Goal: Register for event/course

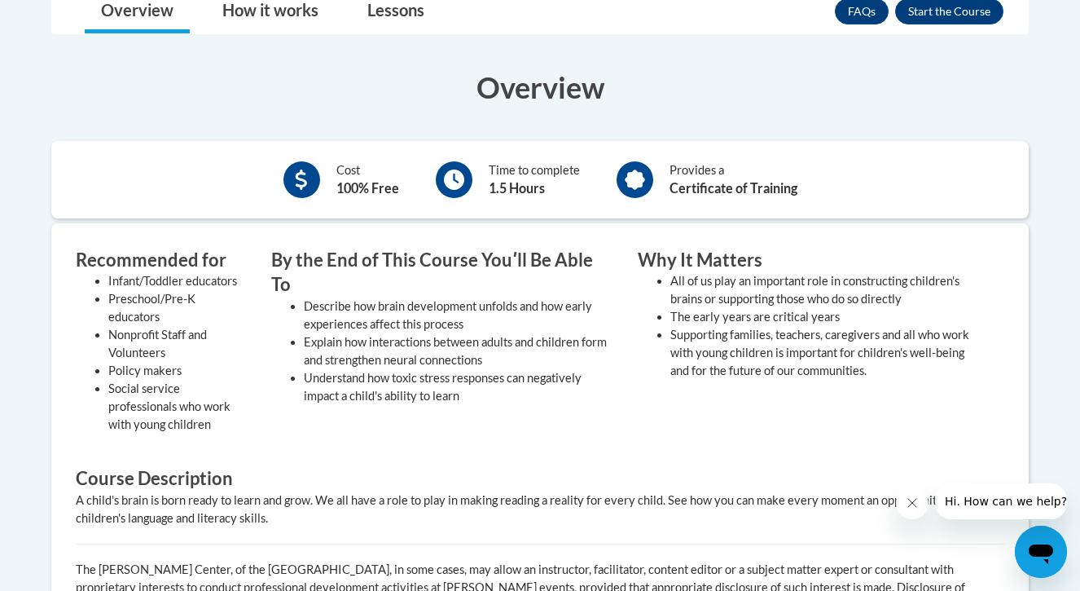
scroll to position [318, 0]
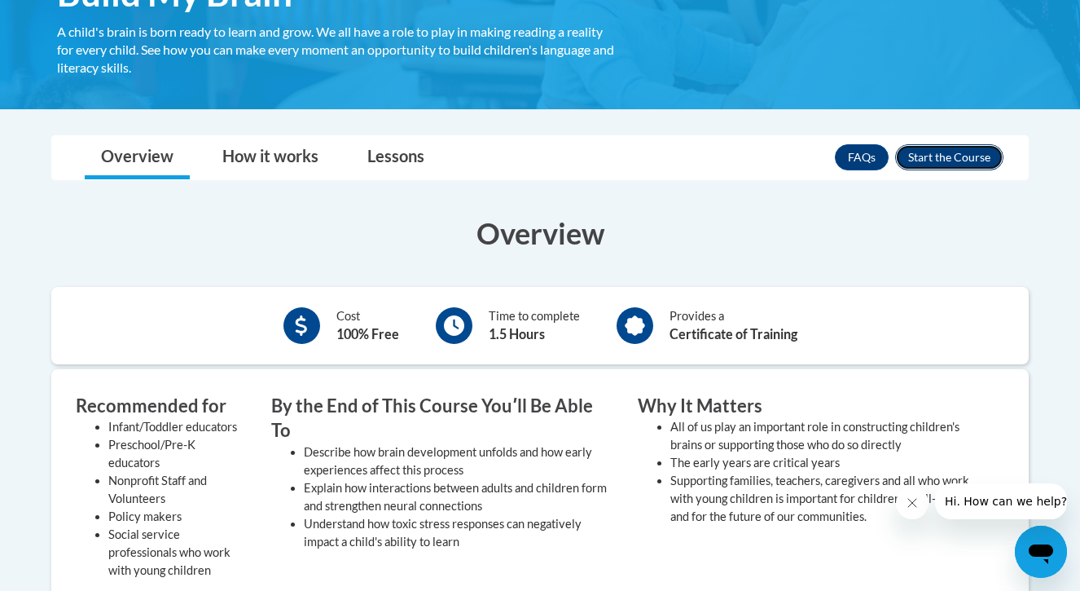
click at [925, 168] on button "Enroll" at bounding box center [949, 157] width 108 height 26
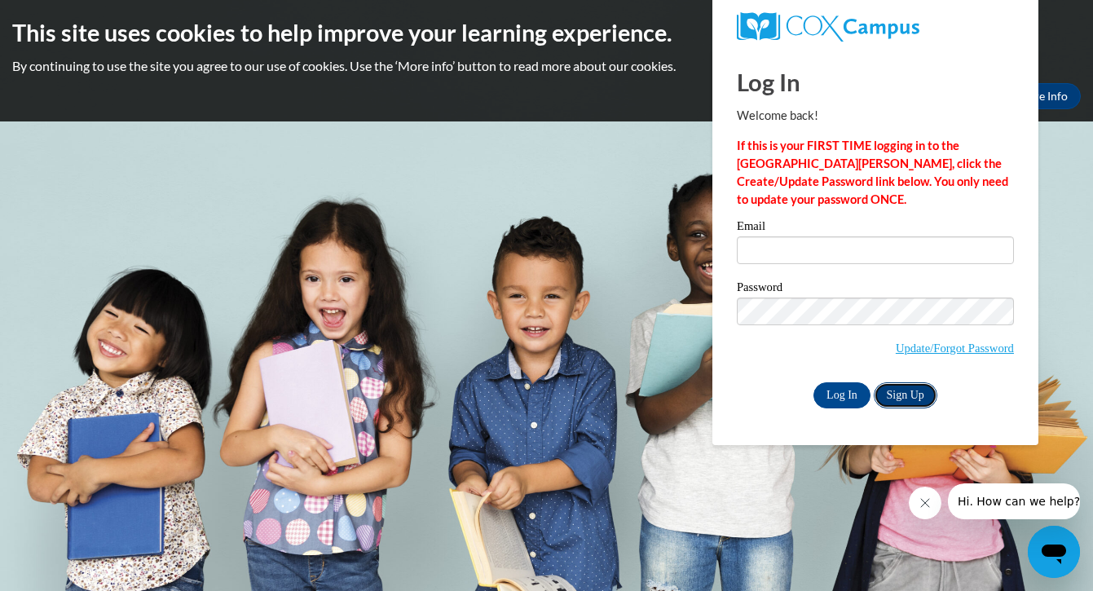
click at [900, 395] on link "Sign Up" at bounding box center [905, 395] width 64 height 26
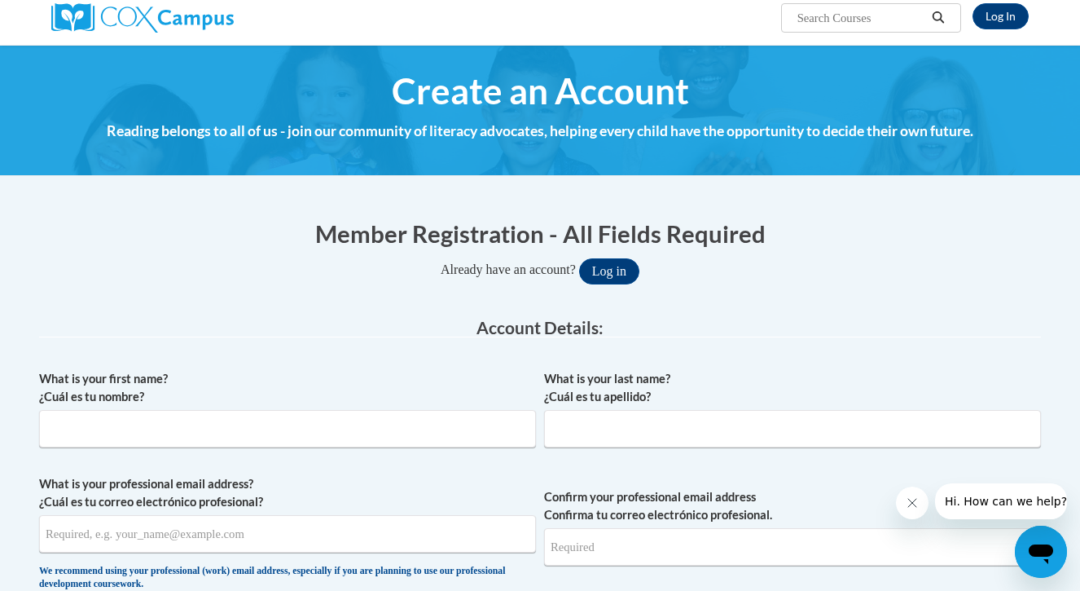
scroll to position [130, 0]
click at [306, 421] on input "What is your first name? ¿Cuál es tu nombre?" at bounding box center [287, 428] width 497 height 37
type input "MaKaylee"
click at [671, 442] on input "What is your last name? ¿Cuál es tu apellido?" at bounding box center [792, 428] width 497 height 37
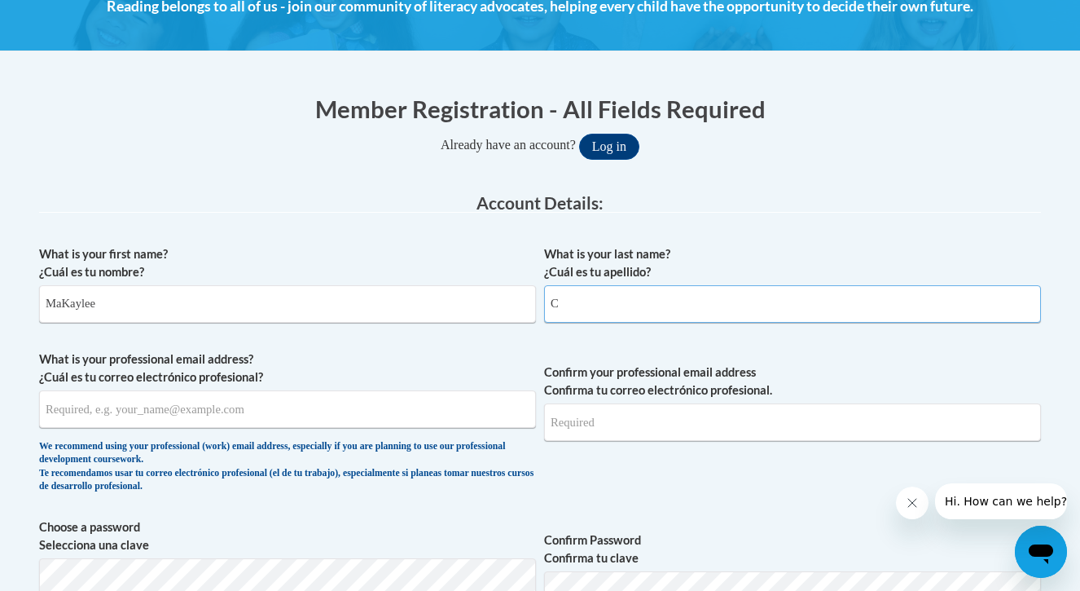
scroll to position [268, 0]
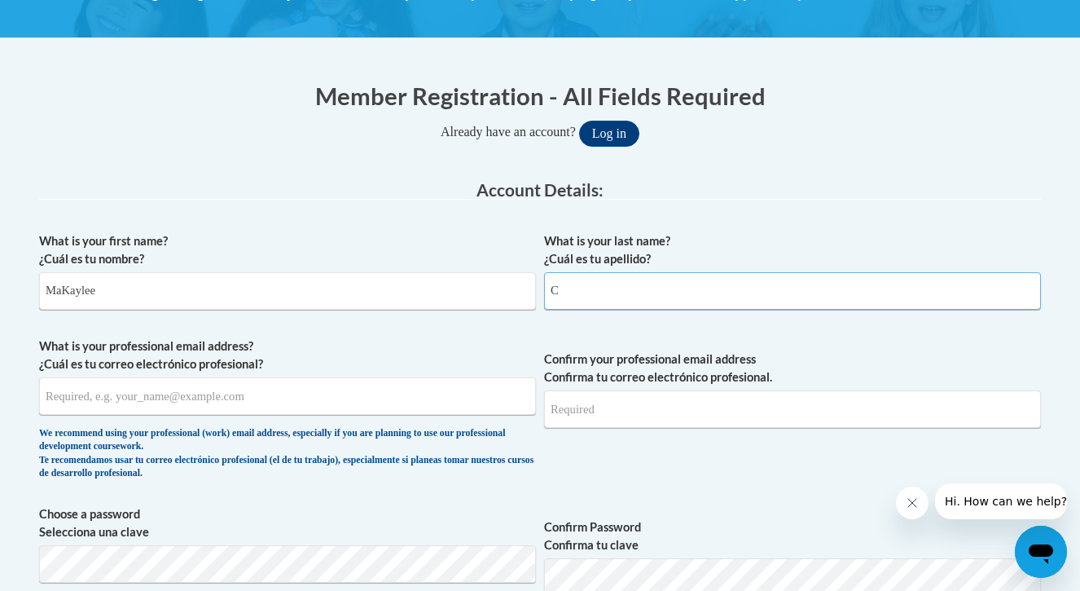
type input "C"
click at [332, 406] on input "What is your professional email address? ¿Cuál es tu correo electrónico profesi…" at bounding box center [287, 395] width 497 height 37
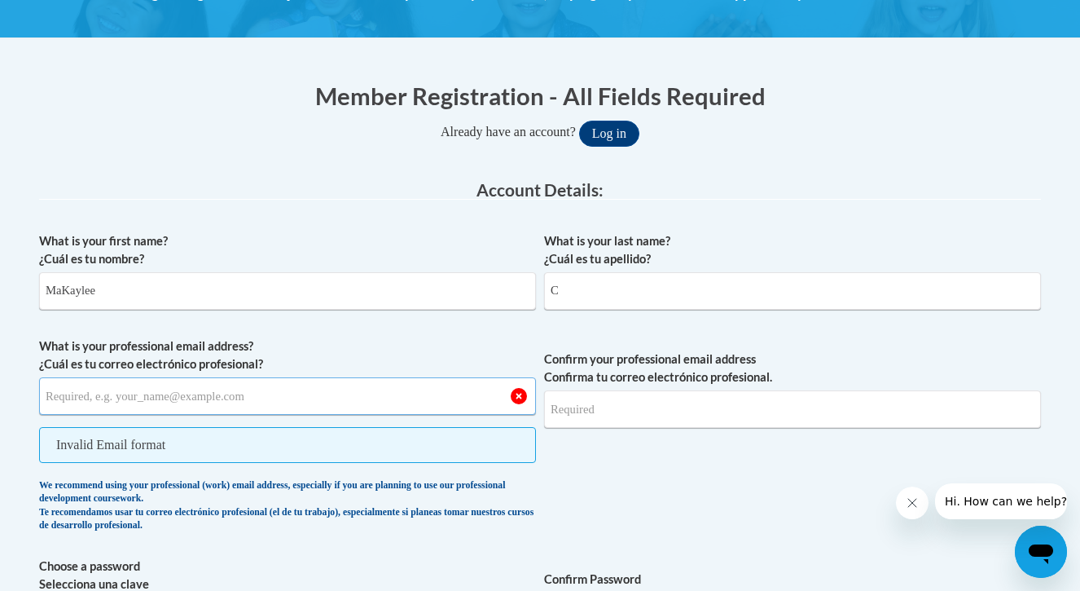
paste input "Z2040676@students.niu.edu"
type input "Z2040676@students.niu.edu"
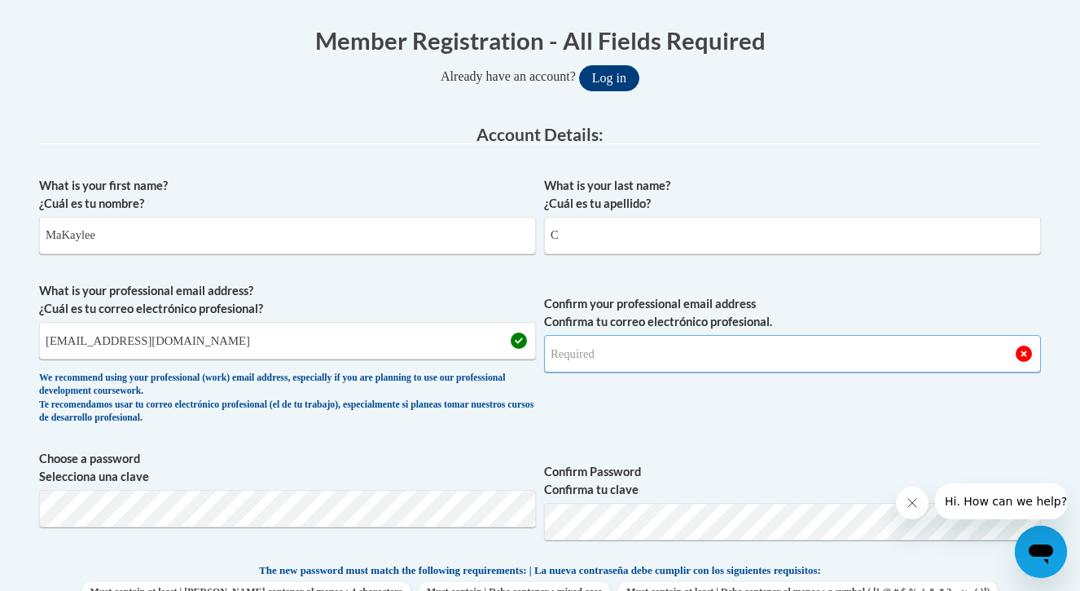
scroll to position [406, 0]
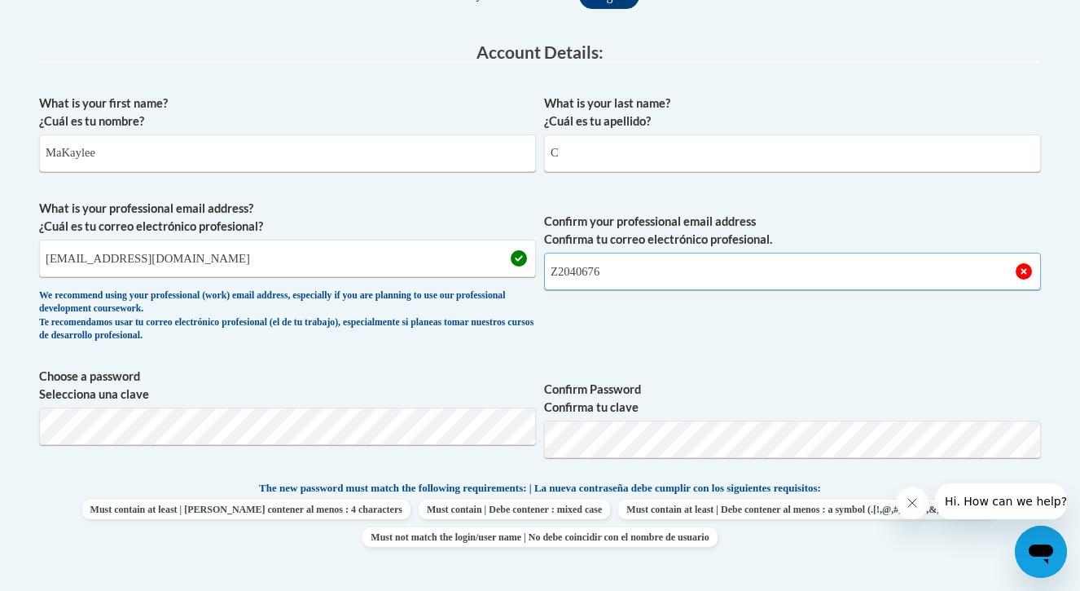
type input "Z2040676"
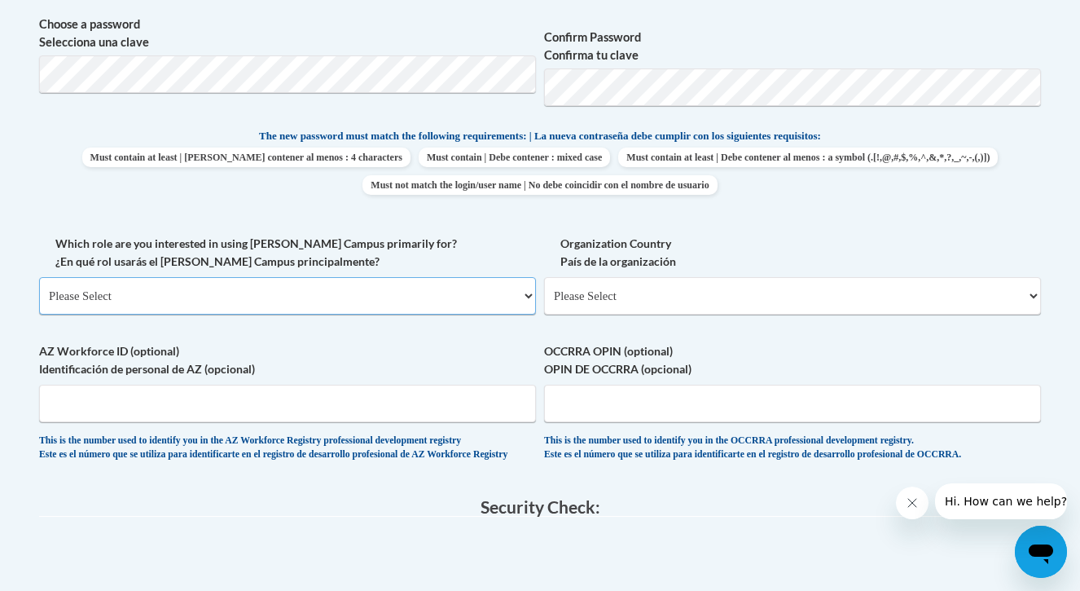
click at [227, 286] on select "Please Select College/University | Colegio/Universidad Community/Nonprofit Part…" at bounding box center [287, 295] width 497 height 37
select select "5a18ea06-2b54-4451-96f2-d152daf9eac5"
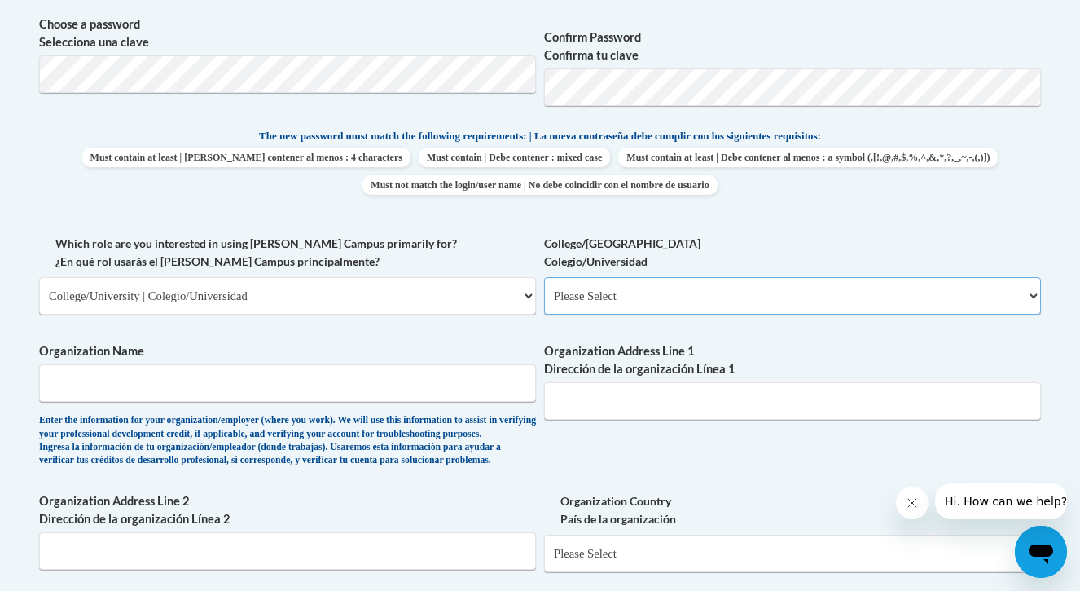
click at [657, 303] on select "Please Select College/University Staff | Empleado universitario College/Univers…" at bounding box center [792, 295] width 497 height 37
select select "99b32b07-cffc-426c-8bf6-0cd77760d84b"
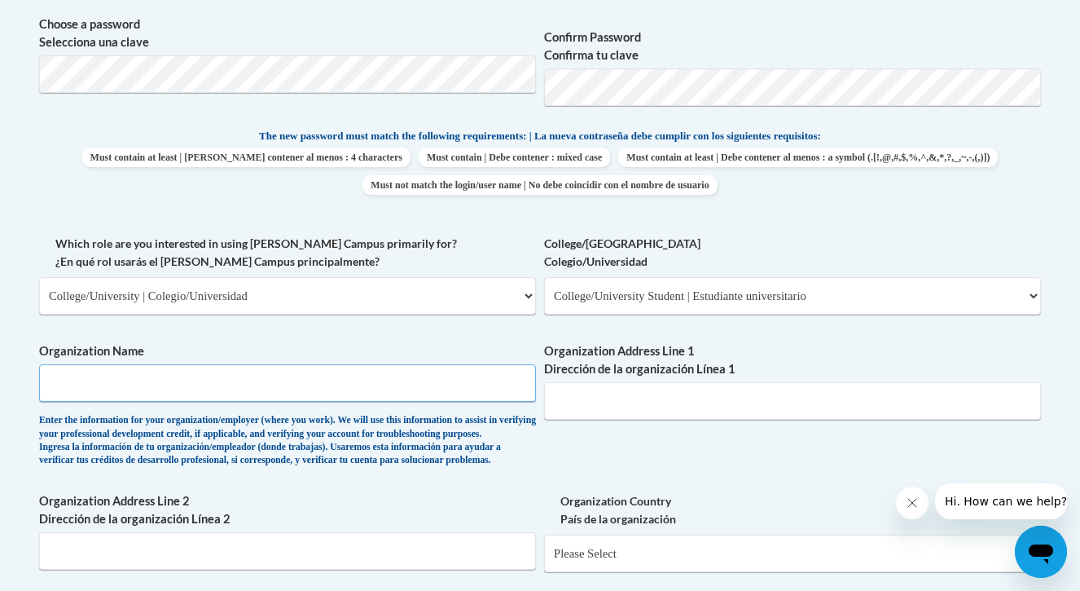
click at [443, 383] on input "Organization Name" at bounding box center [287, 382] width 497 height 37
type input "NIU"
click at [732, 404] on input "Organization Address Line 1 Dirección de la organización Línea 1" at bounding box center [792, 400] width 497 height 37
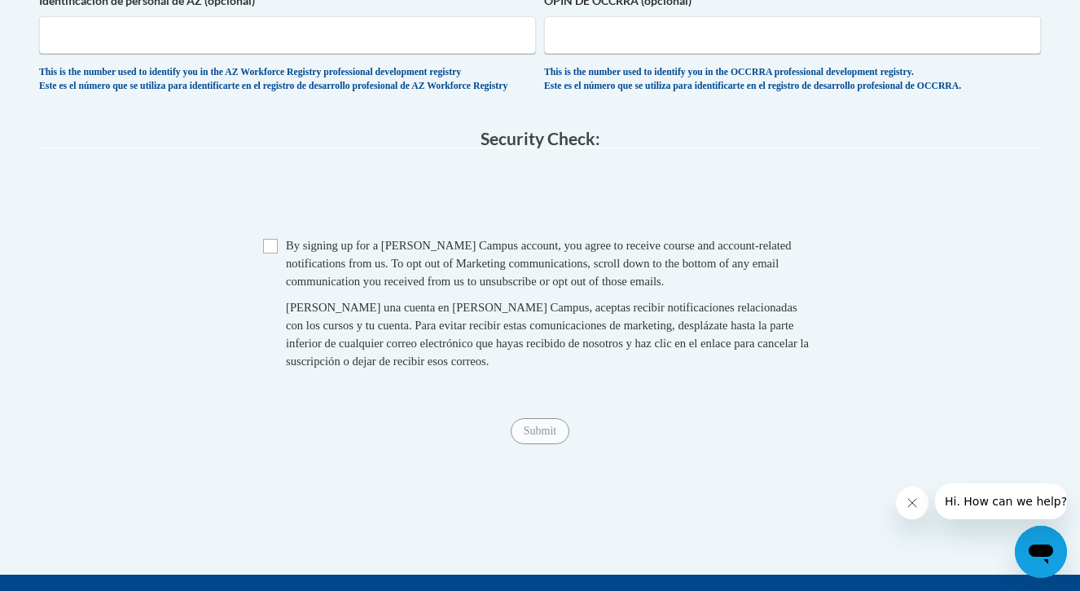
scroll to position [1397, 0]
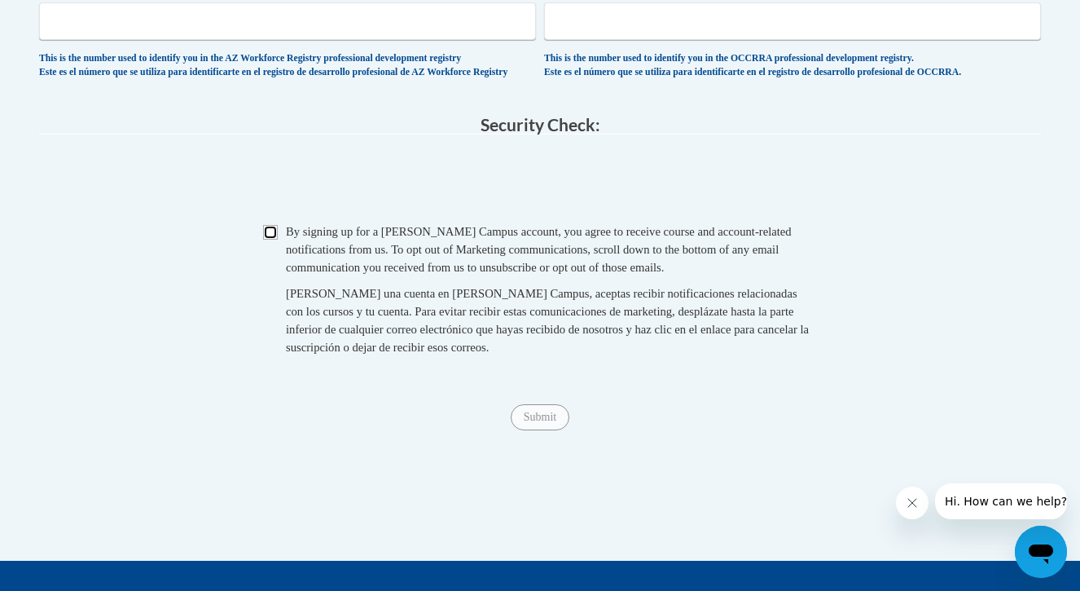
click at [274, 240] on input "Checkbox" at bounding box center [270, 232] width 15 height 15
checkbox input "true"
click at [528, 422] on span "Submit" at bounding box center [540, 415] width 59 height 13
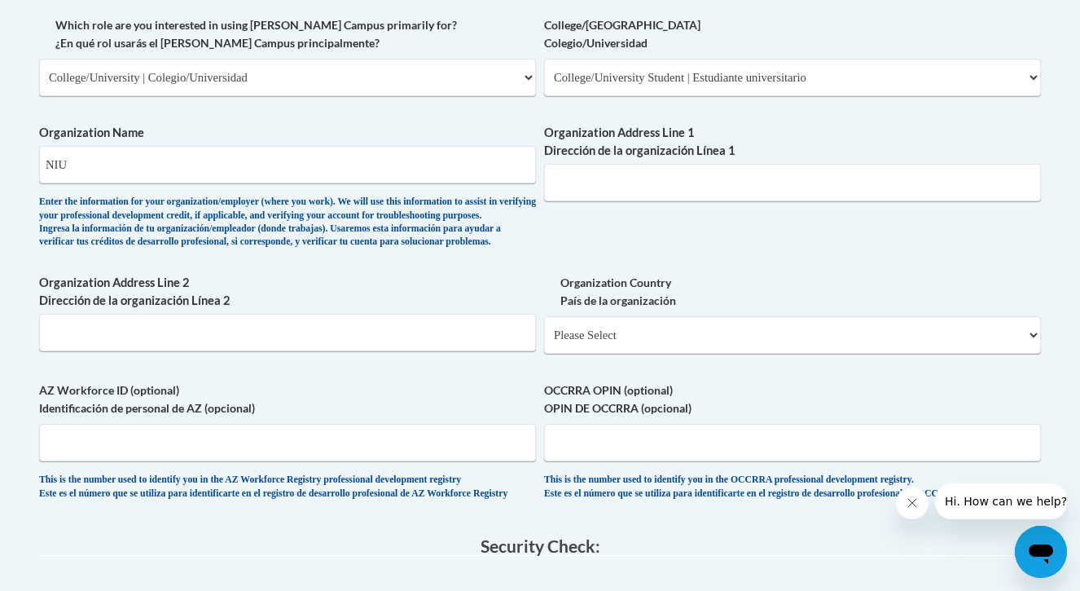
scroll to position [943, 0]
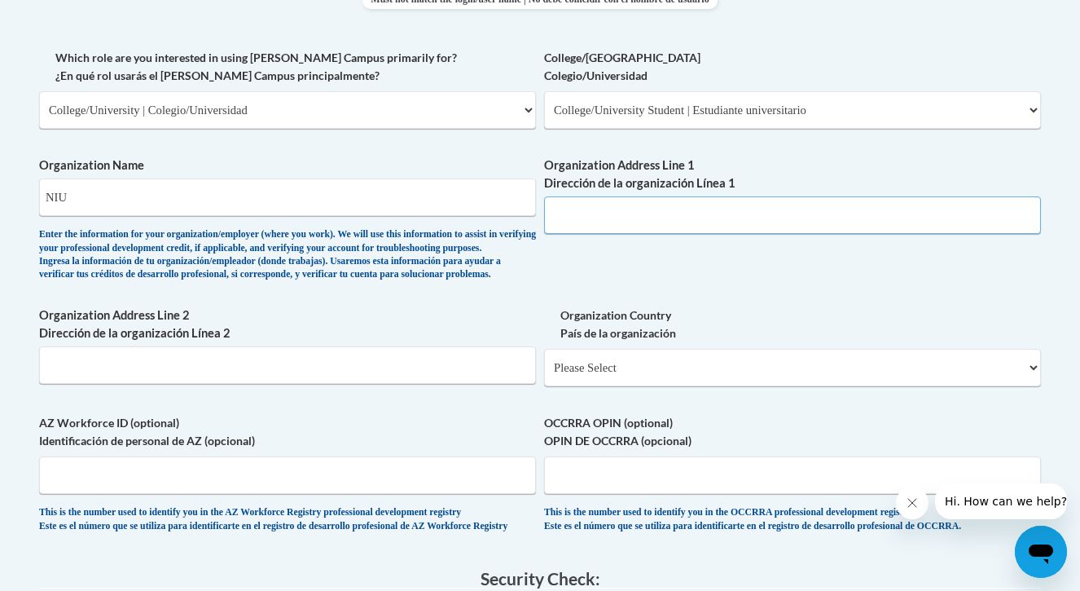
click at [597, 213] on input "Organization Address Line 1 Dirección de la organización Línea 1" at bounding box center [792, 214] width 497 height 37
click at [419, 198] on input "NIU" at bounding box center [287, 196] width 497 height 37
click at [627, 213] on input "Organization Address Line 1 Dirección de la organización Línea 1" at bounding box center [792, 214] width 497 height 37
type input "DeKalb"
click at [631, 385] on select "Please Select United States | Estados Unidos Outside of the United States | Fue…" at bounding box center [792, 367] width 497 height 37
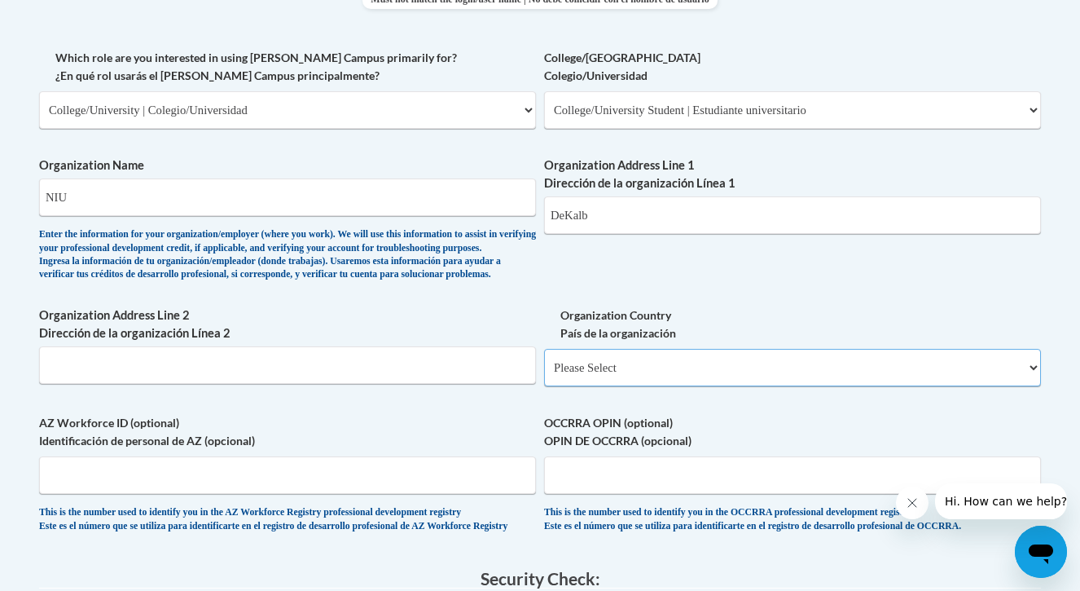
select select "ad49bcad-a171-4b2e-b99c-48b446064914"
select select
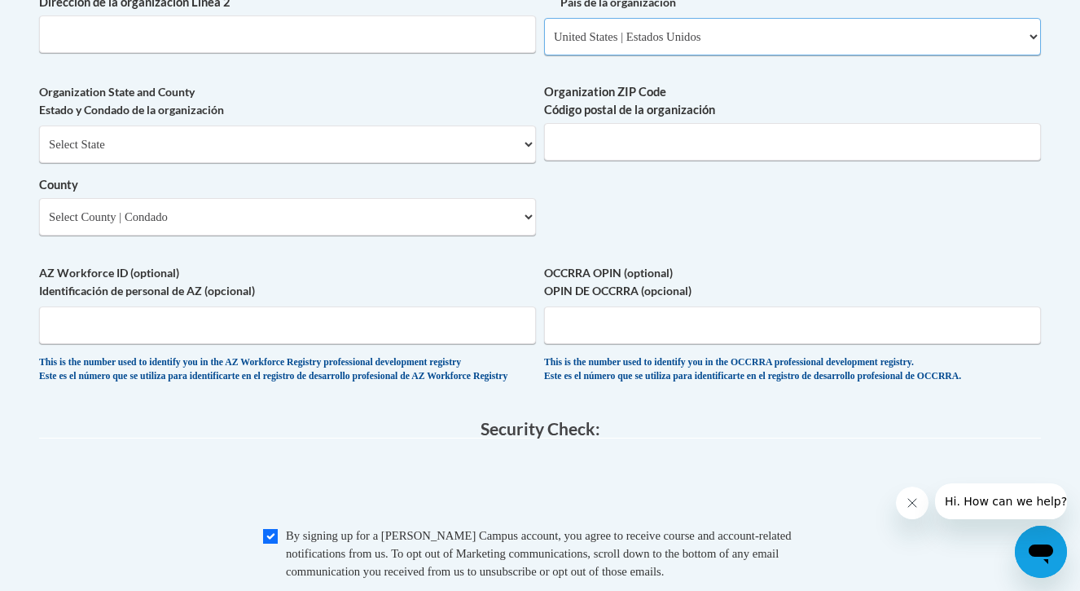
scroll to position [1275, 0]
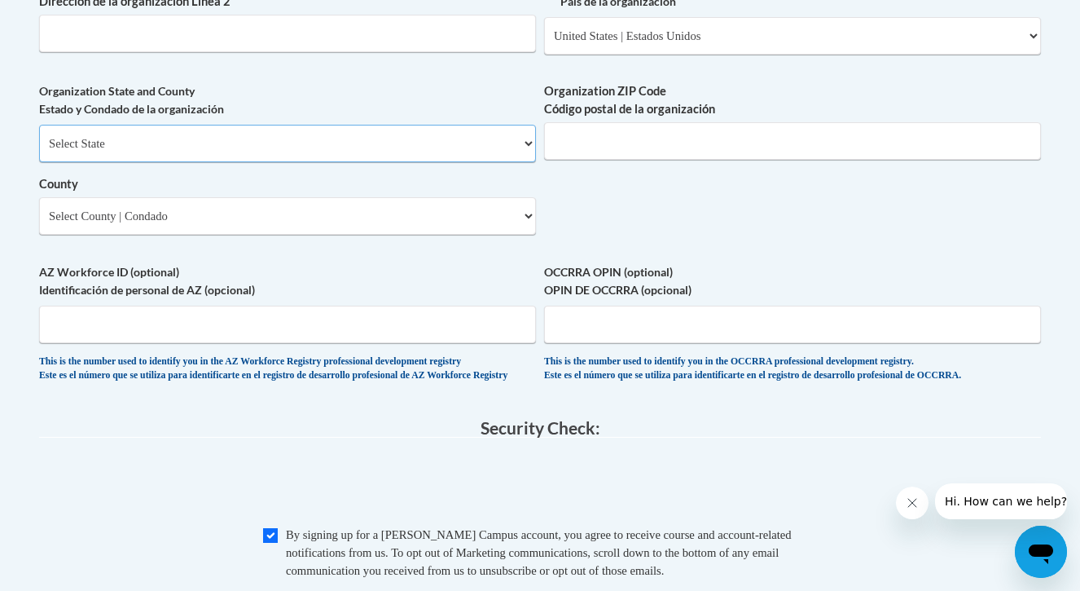
click at [289, 162] on select "Select State Alabama Alaska Arizona Arkansas California Colorado Connecticut De…" at bounding box center [287, 143] width 497 height 37
select select "Illinois"
click at [318, 235] on select "Select County Adams Alexander Bond Boone Brown Bureau Calhoun Carroll Cass Cham…" at bounding box center [287, 215] width 497 height 37
click at [124, 226] on select "Select County Adams Alexander Bond Boone Brown Bureau Calhoun Carroll Cass Cham…" at bounding box center [287, 215] width 497 height 37
select select "DeKalb"
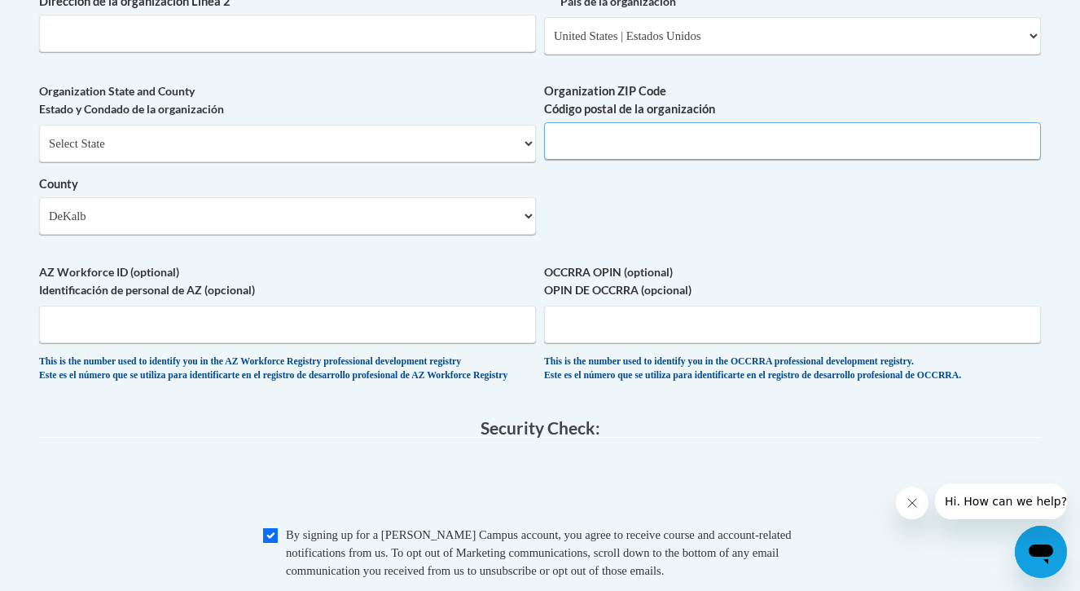
click at [648, 160] on input "Organization ZIP Code Código postal de la organización" at bounding box center [792, 140] width 497 height 37
paste input "60115"
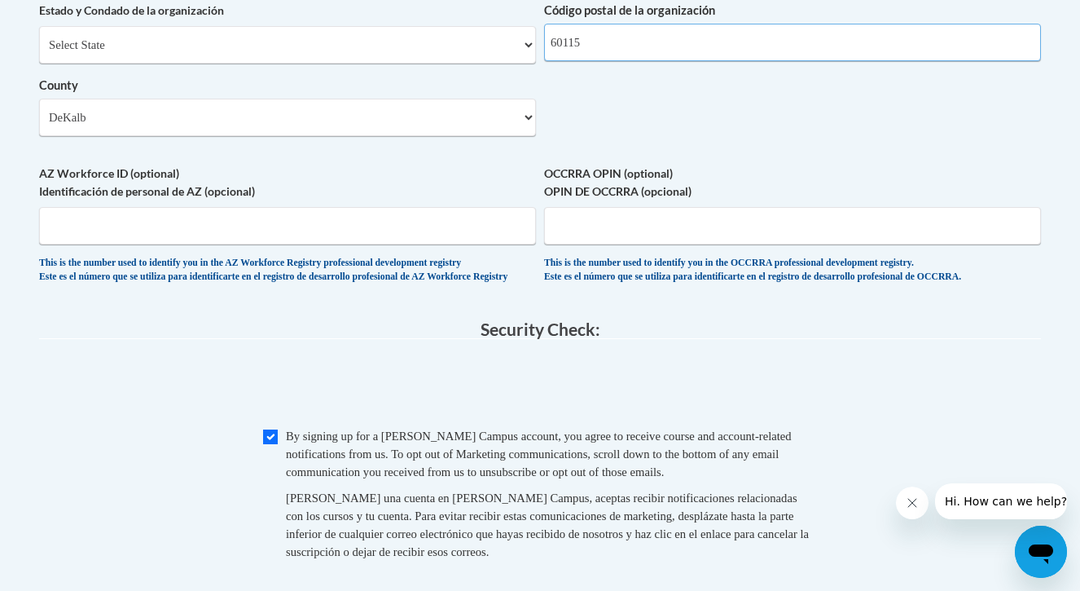
scroll to position [1425, 0]
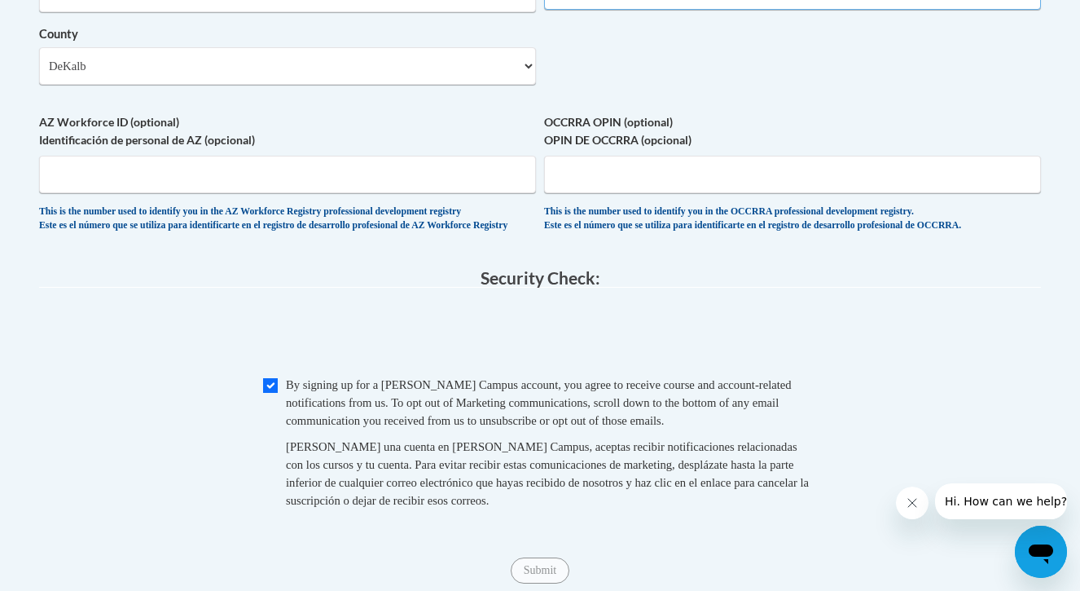
type input "60115"
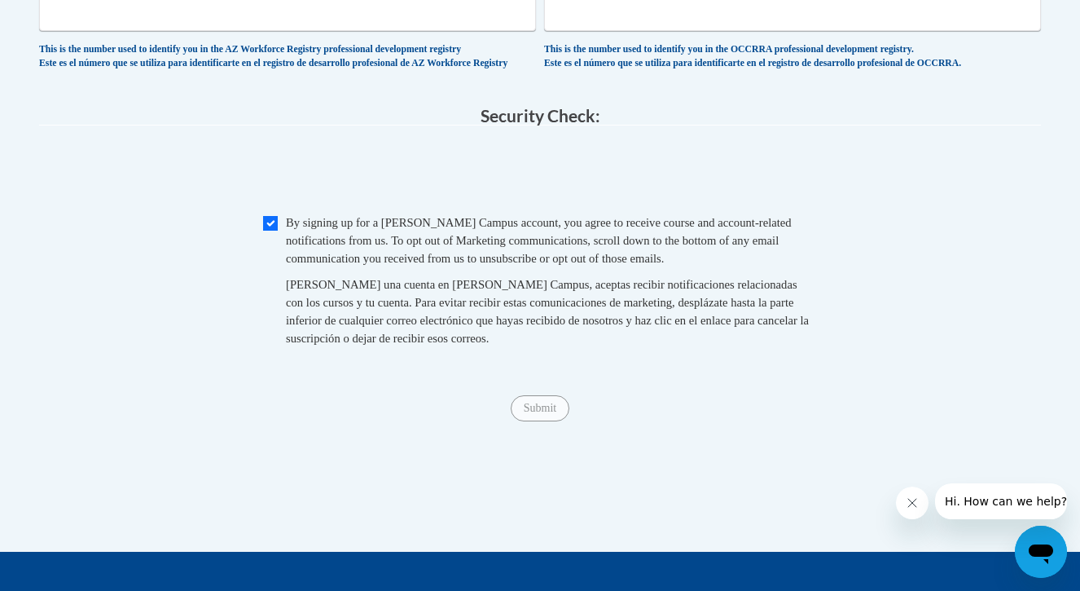
scroll to position [1588, 0]
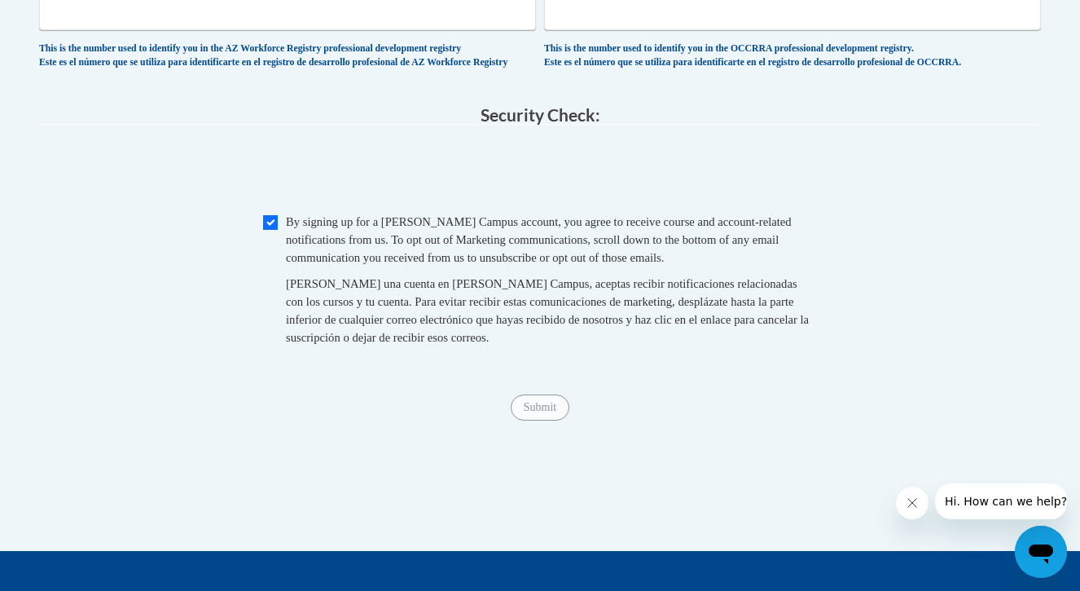
click at [537, 412] on span "Submit" at bounding box center [540, 405] width 59 height 13
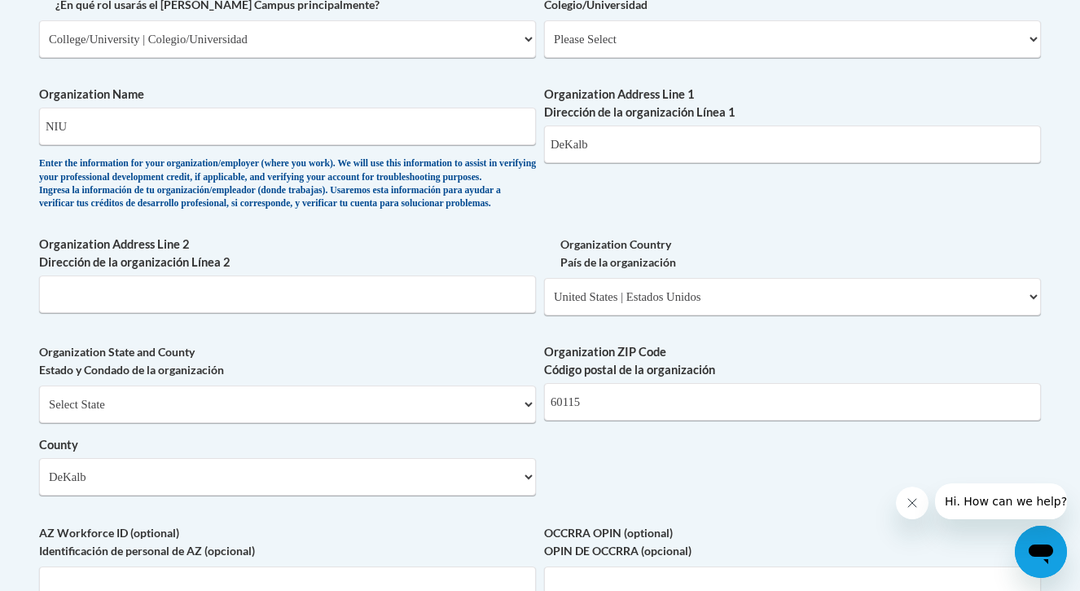
scroll to position [961, 0]
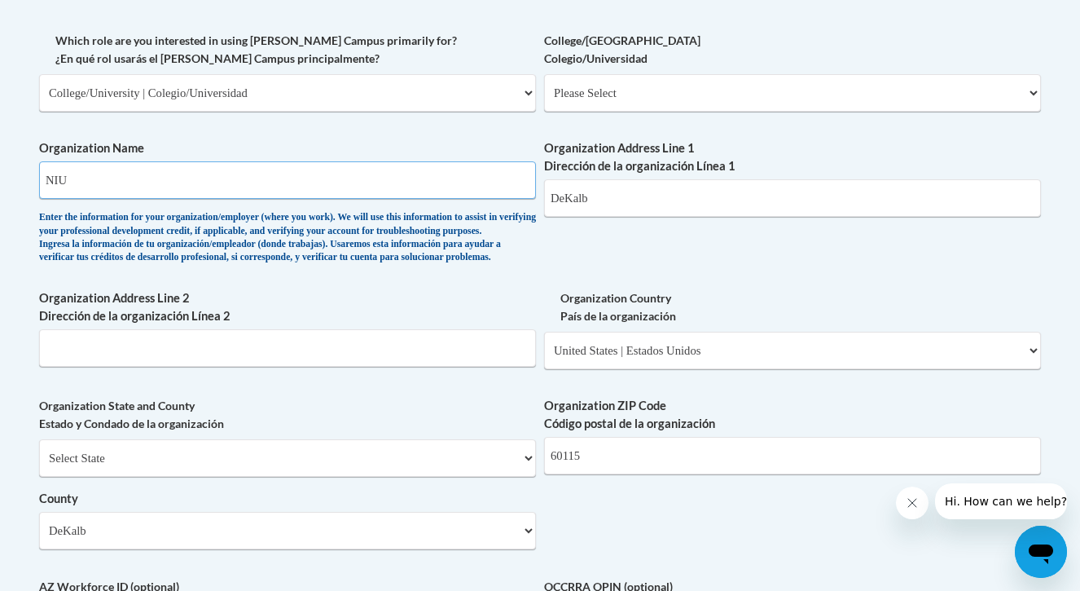
click at [187, 179] on input "NIU" at bounding box center [287, 179] width 497 height 37
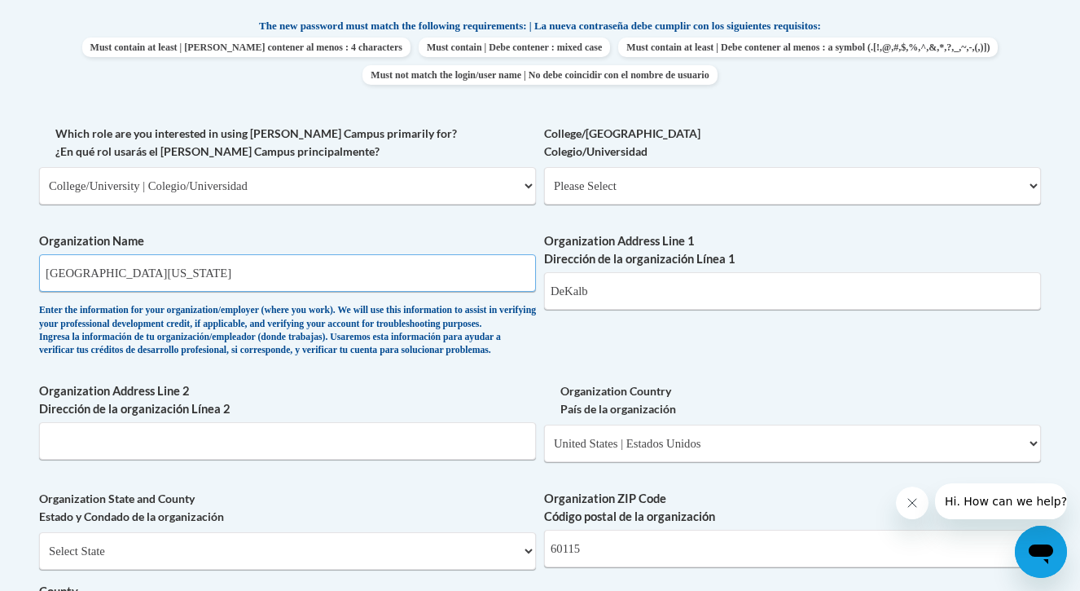
scroll to position [851, 0]
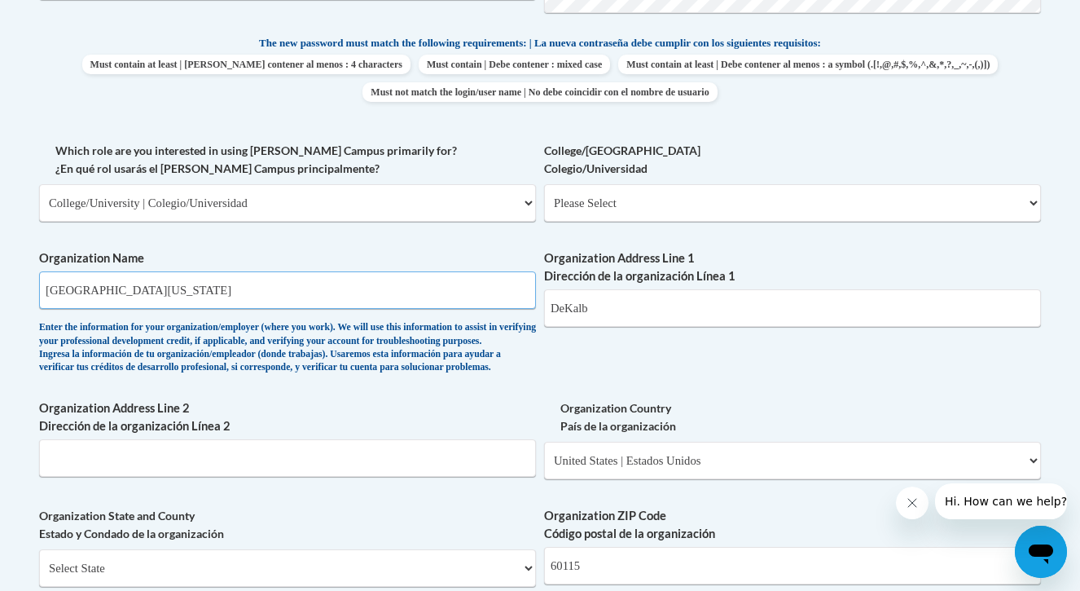
type input "Northern Illinois University"
click at [657, 204] on select "Please Select College/University Staff | Empleado universitario College/Univers…" at bounding box center [792, 202] width 497 height 37
select select "99b32b07-cffc-426c-8bf6-0cd77760d84b"
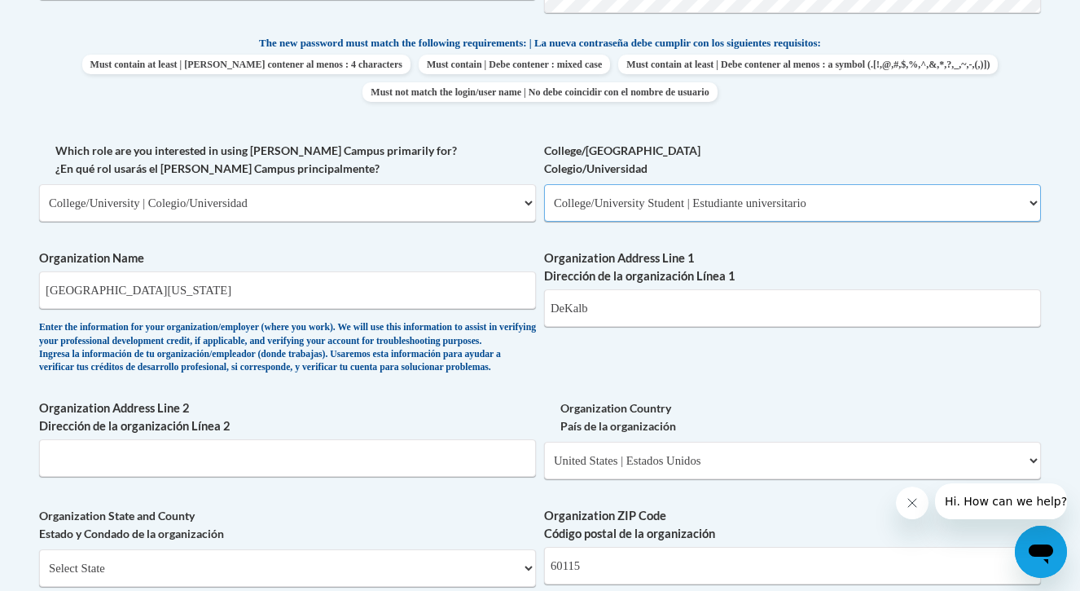
select select "null"
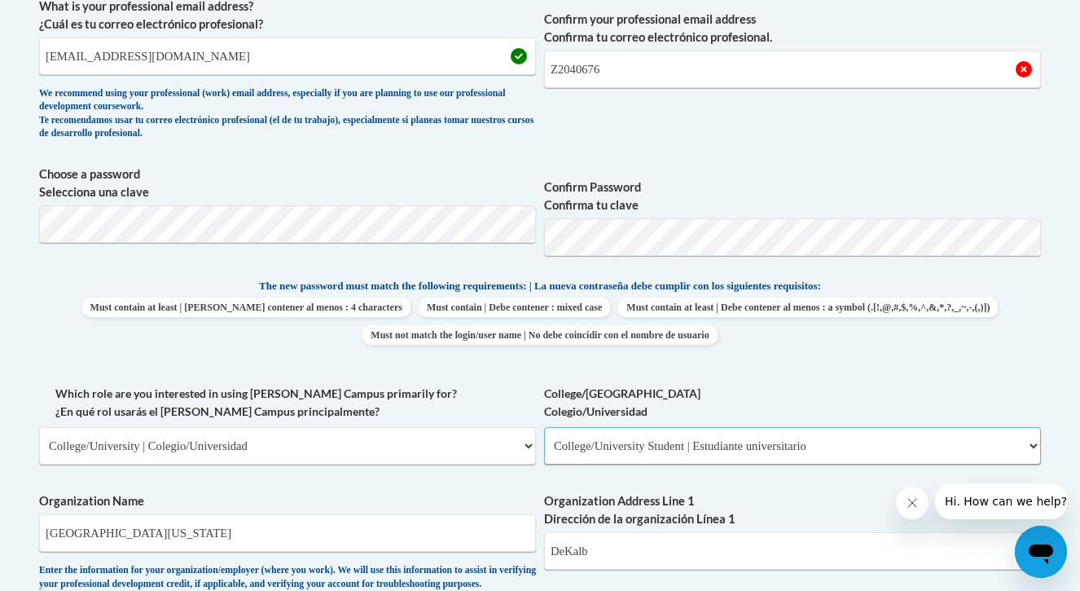
scroll to position [499, 0]
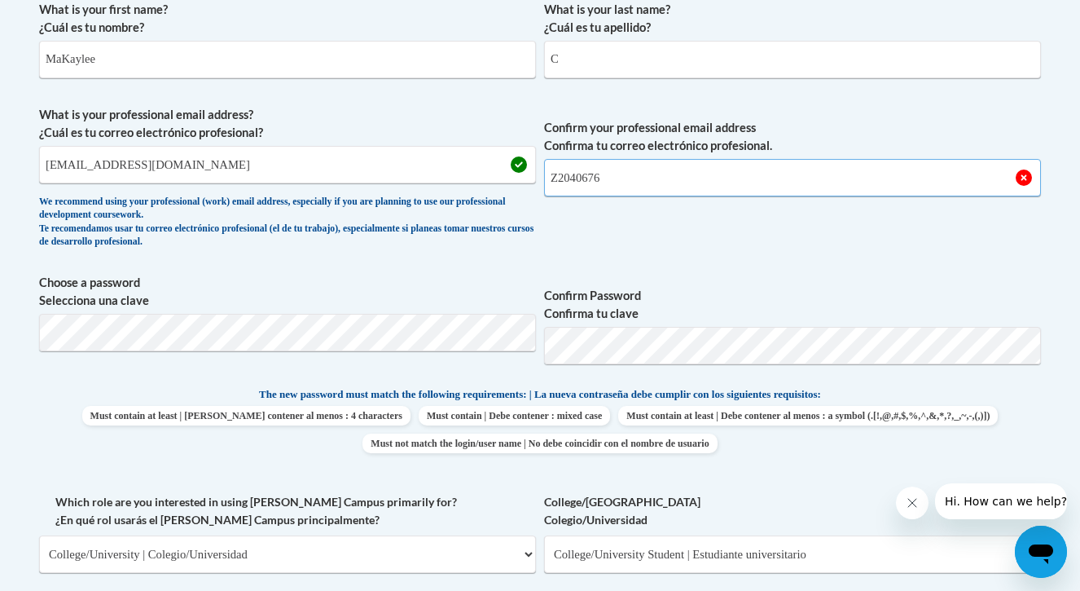
click at [663, 188] on input "Z2040676" at bounding box center [792, 177] width 497 height 37
type input "Z2040676@students.niu.edu"
click at [676, 244] on span "Confirm your professional email address Confirma tu correo electrónico profesio…" at bounding box center [792, 181] width 497 height 151
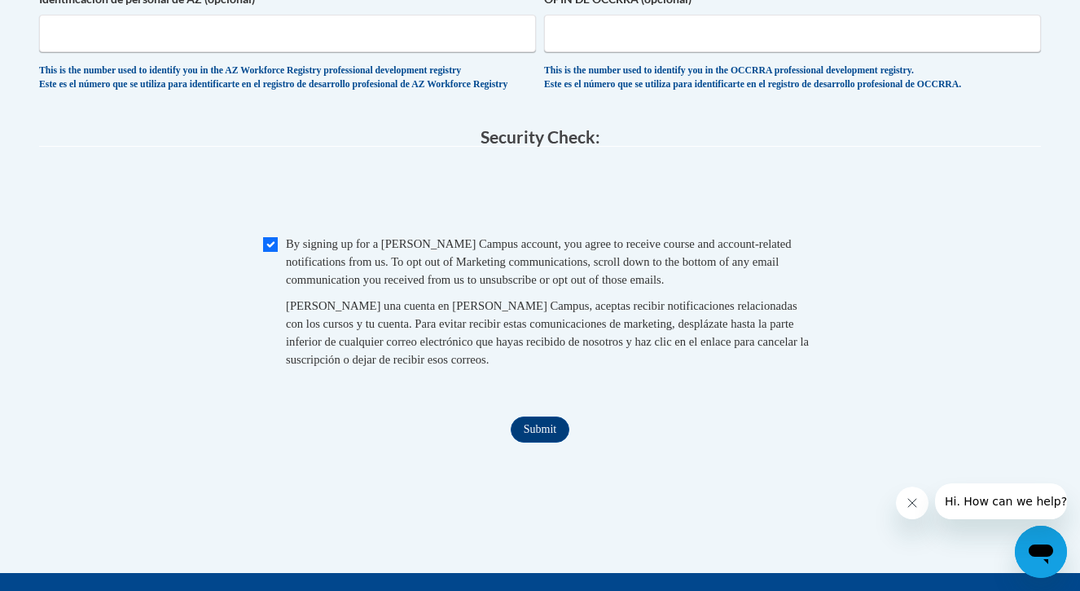
scroll to position [1857, 0]
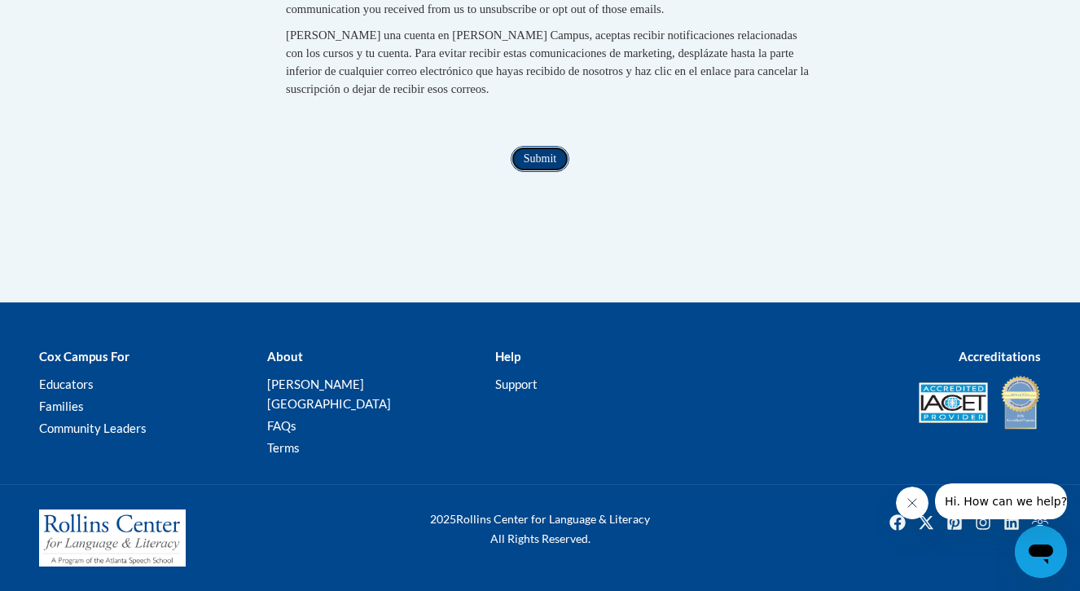
click at [541, 172] on input "Submit" at bounding box center [540, 159] width 59 height 26
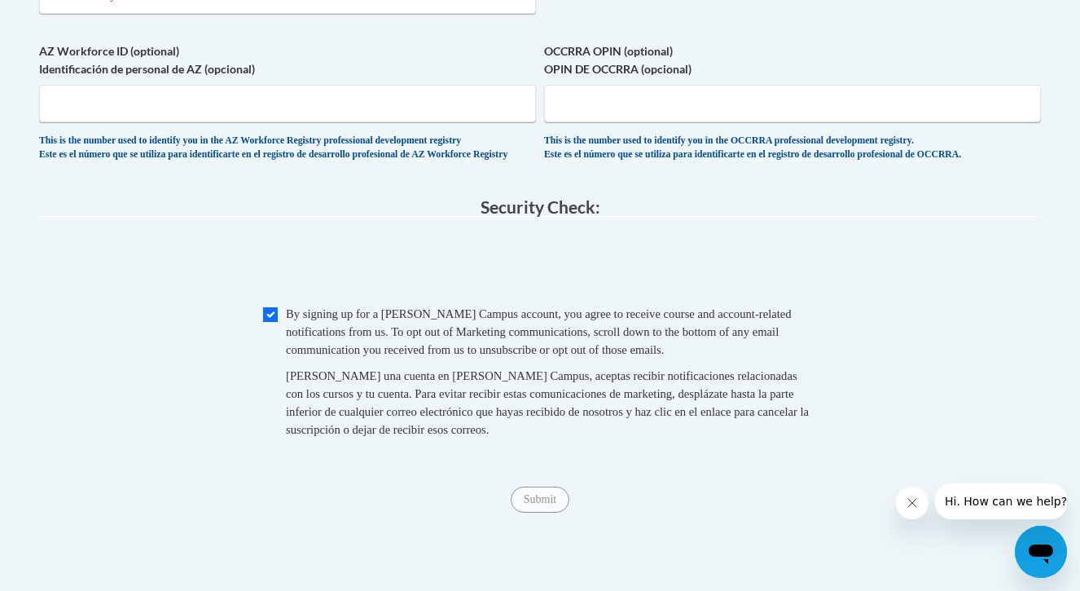
scroll to position [1496, 0]
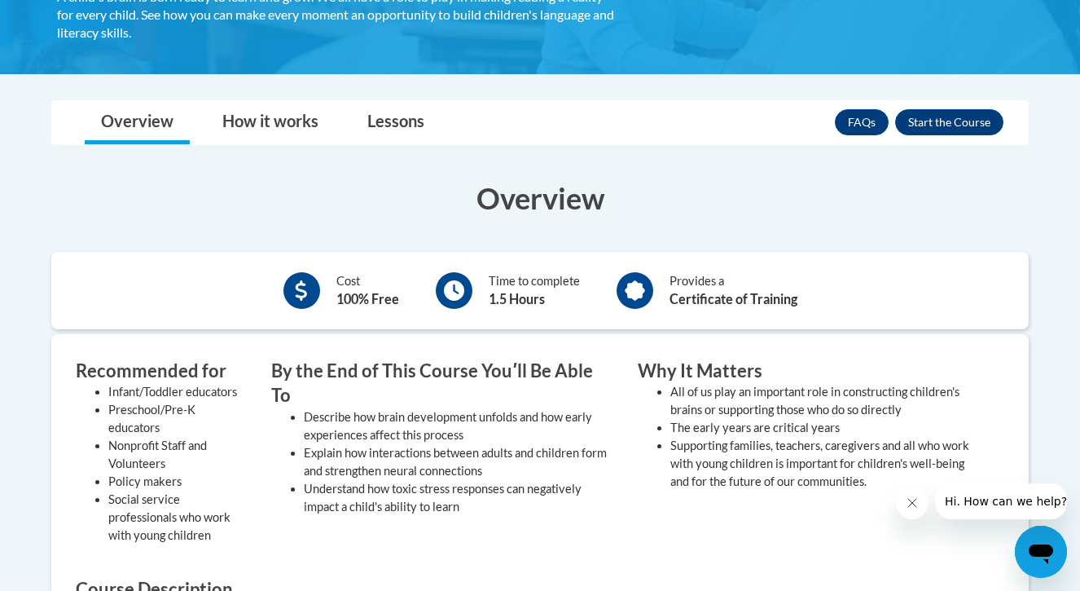
scroll to position [350, 0]
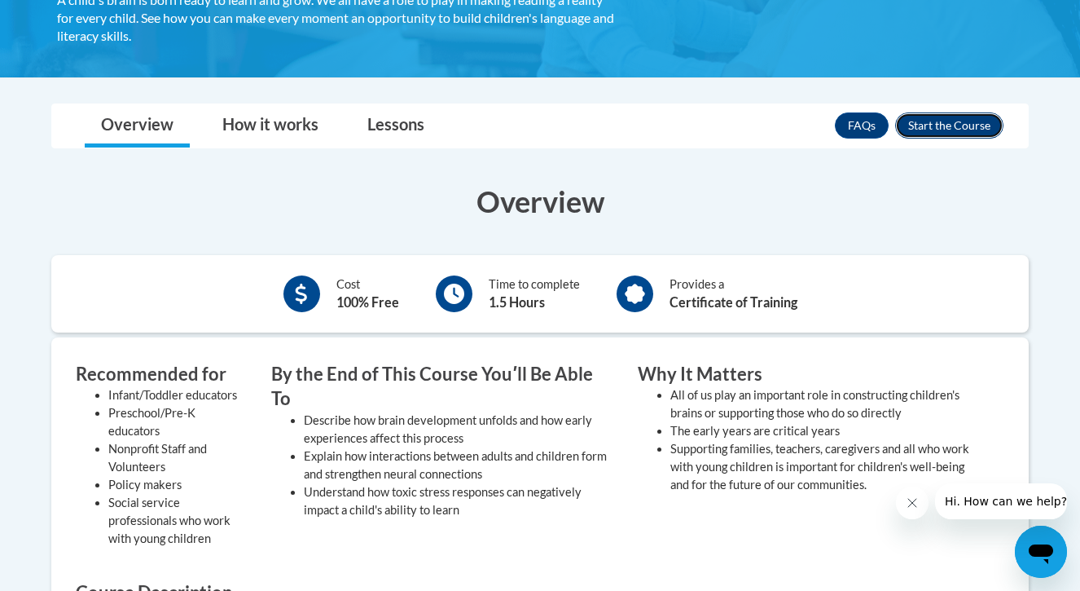
click at [952, 137] on button "Enroll" at bounding box center [949, 125] width 108 height 26
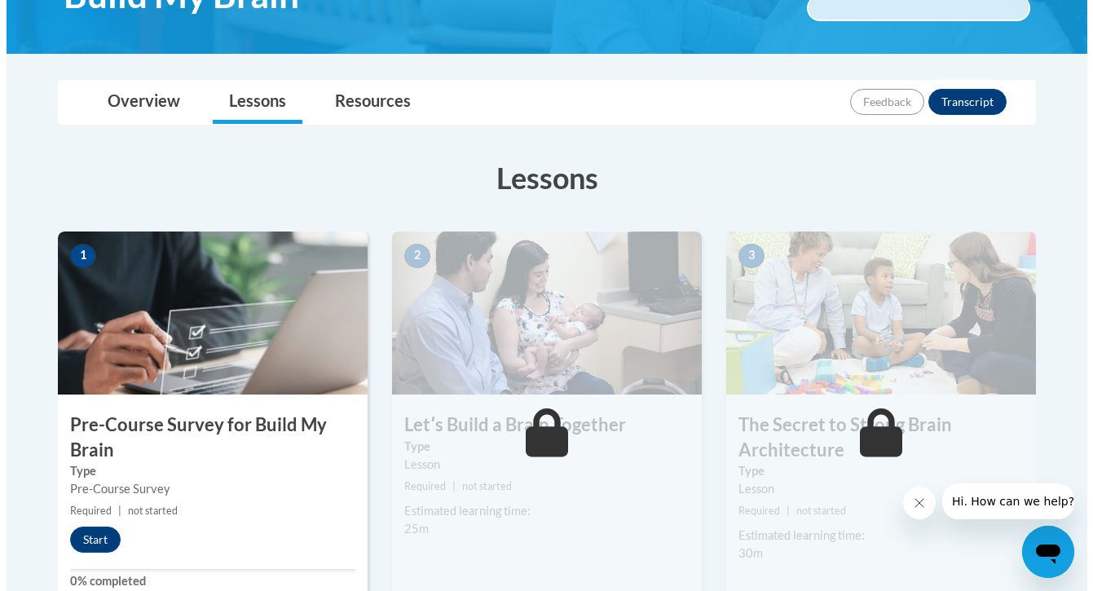
scroll to position [301, 0]
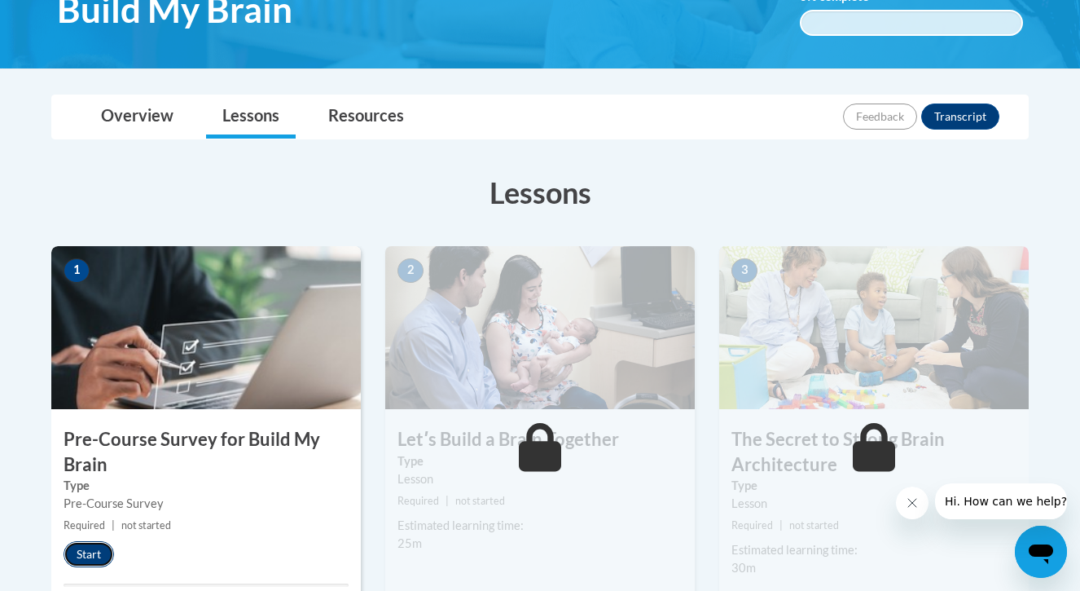
click at [87, 552] on button "Start" at bounding box center [89, 554] width 51 height 26
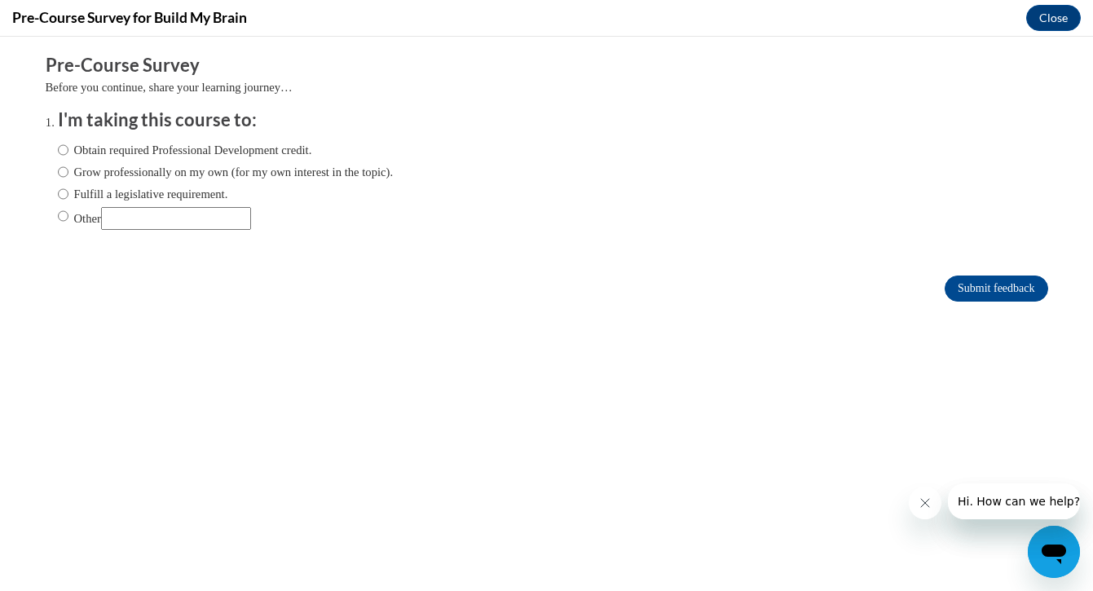
scroll to position [0, 0]
click at [108, 177] on label "Grow professionally on my own (for my own interest in the topic)." at bounding box center [226, 172] width 336 height 18
click at [68, 177] on input "Grow professionally on my own (for my own interest in the topic)." at bounding box center [63, 172] width 11 height 18
radio input "true"
click at [86, 226] on label "Other" at bounding box center [154, 218] width 193 height 23
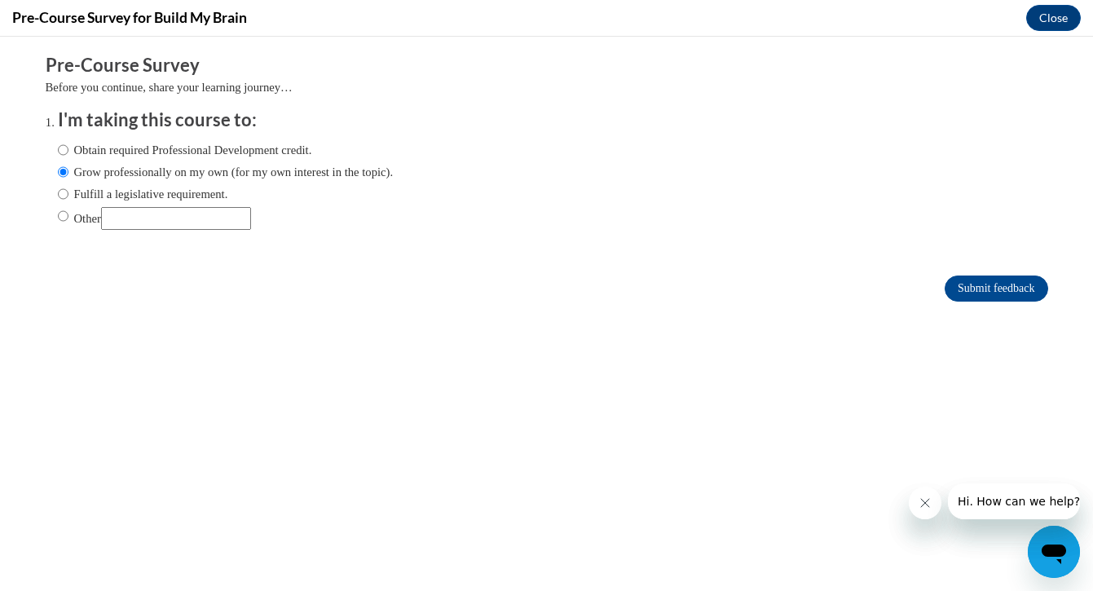
click at [68, 225] on input "Other" at bounding box center [63, 216] width 11 height 18
radio input "true"
click at [979, 289] on input "Submit feedback" at bounding box center [995, 288] width 103 height 26
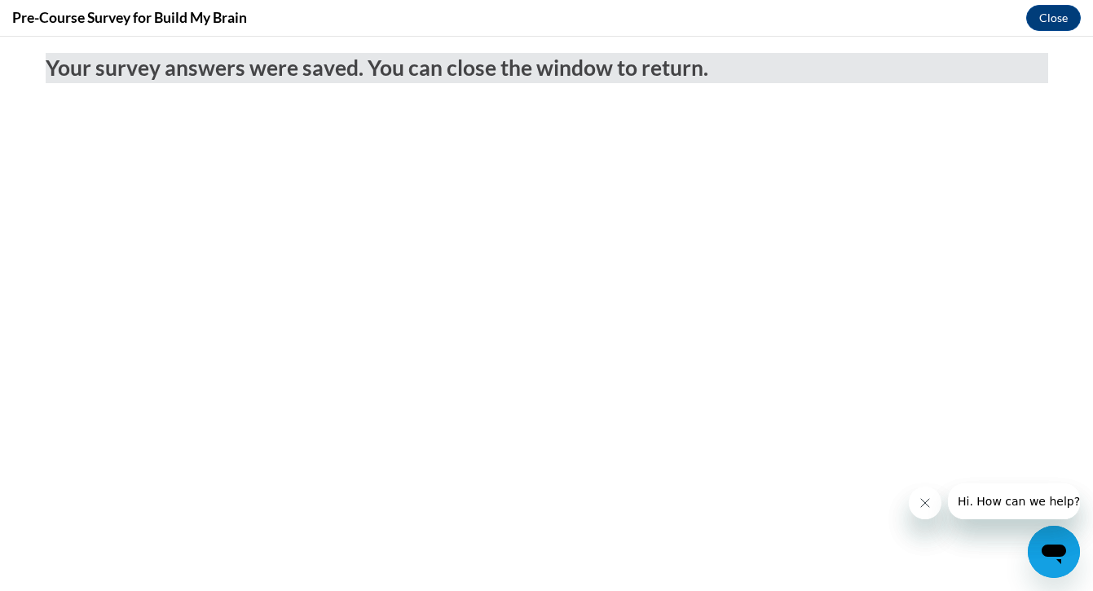
click at [1055, 33] on div "Pre-Course Survey for Build My Brain Close" at bounding box center [546, 18] width 1093 height 37
click at [1052, 27] on button "Close" at bounding box center [1053, 18] width 55 height 26
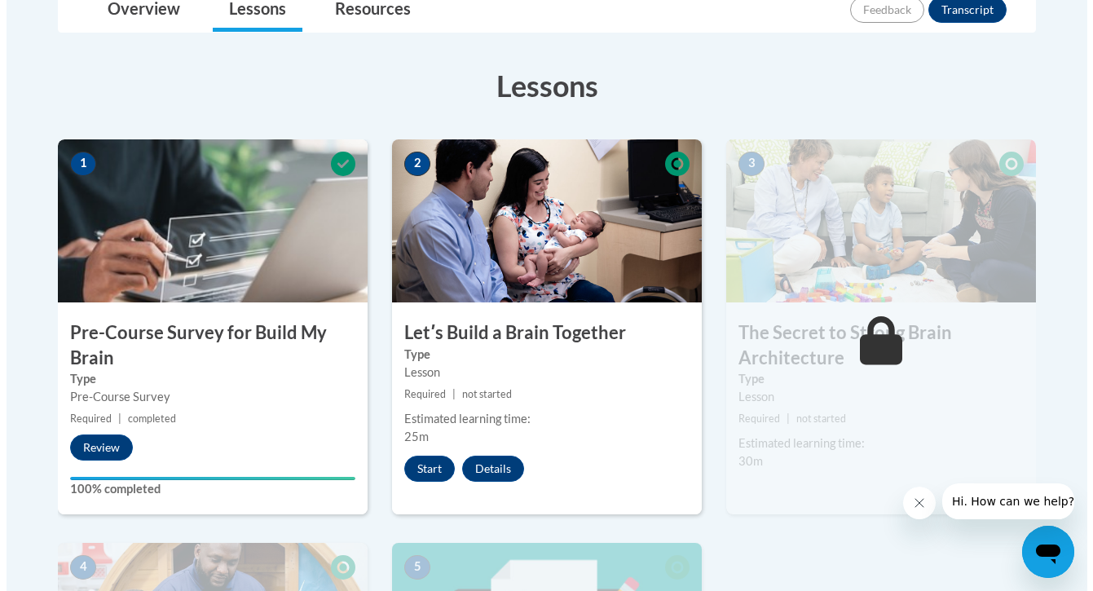
scroll to position [422, 0]
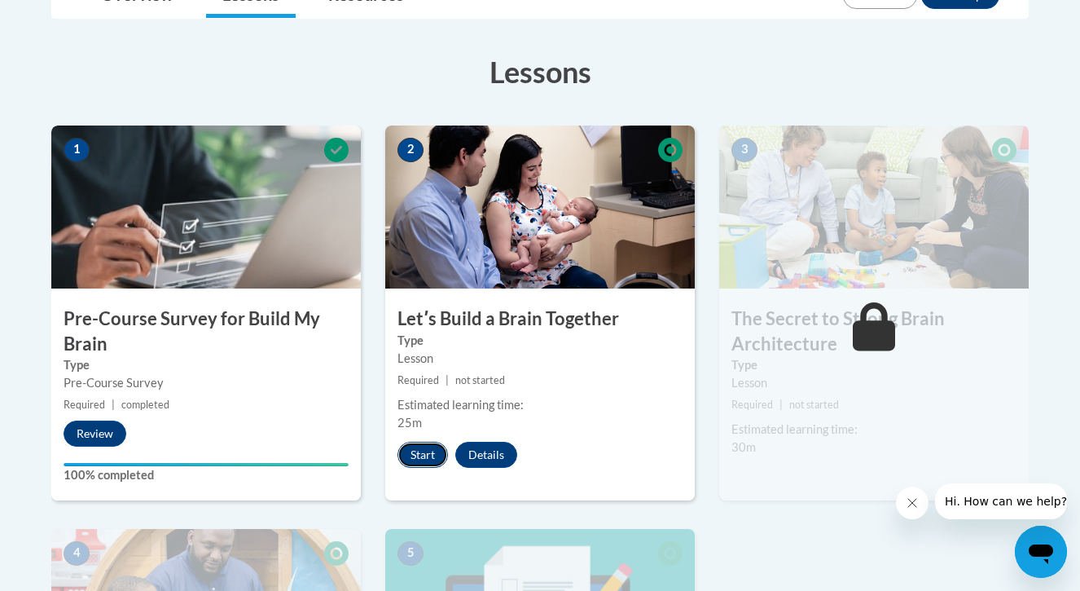
click at [424, 447] on button "Start" at bounding box center [423, 455] width 51 height 26
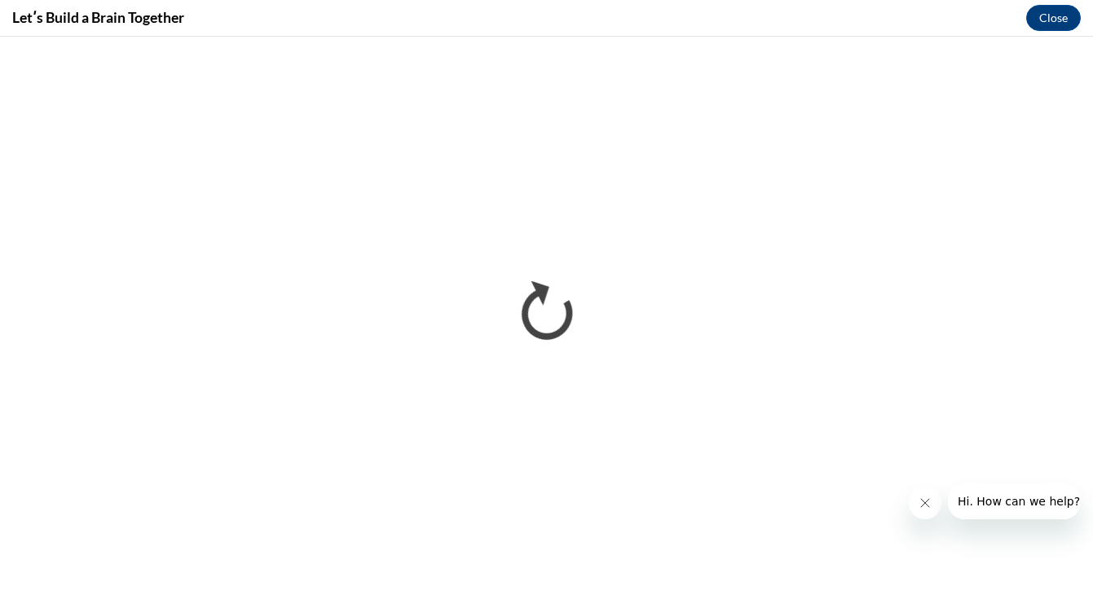
scroll to position [0, 0]
click at [924, 503] on icon "Close message from company" at bounding box center [925, 503] width 8 height 8
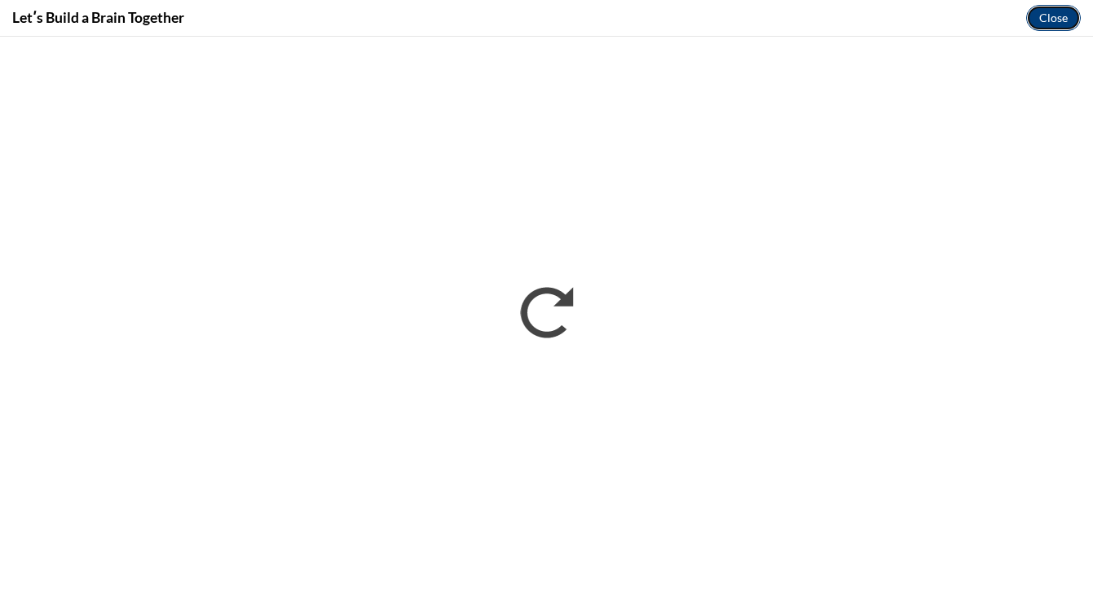
click at [1049, 22] on button "Close" at bounding box center [1053, 18] width 55 height 26
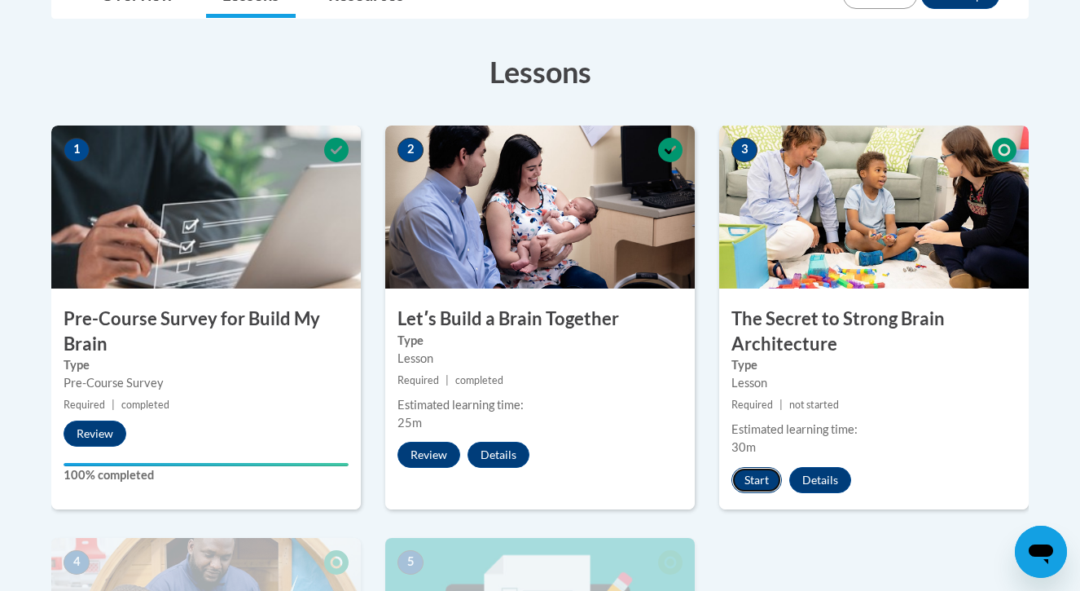
click at [762, 479] on button "Start" at bounding box center [757, 480] width 51 height 26
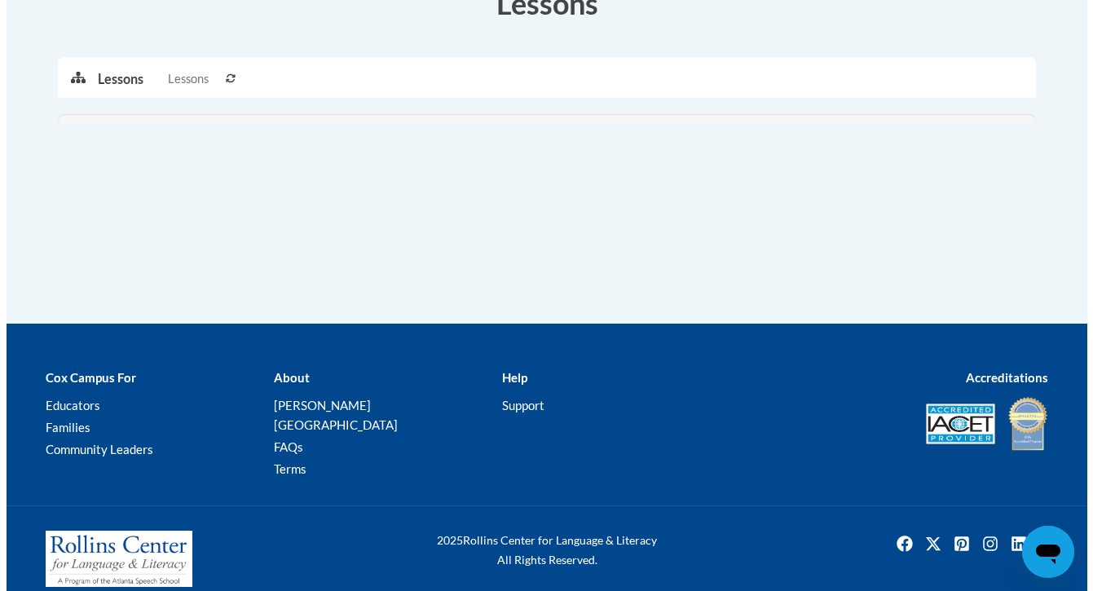
scroll to position [422, 0]
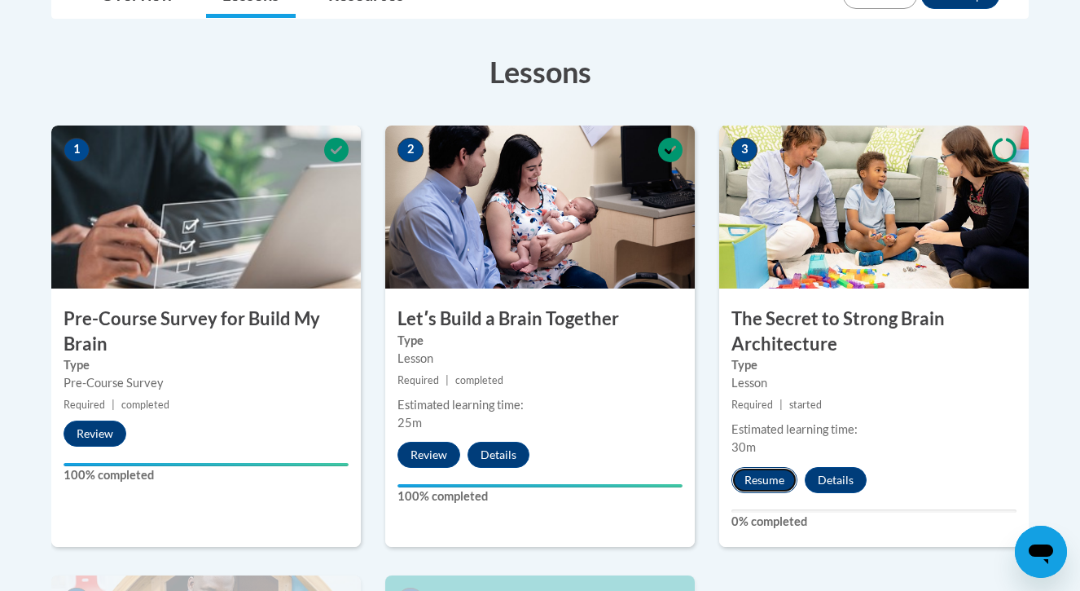
click at [754, 475] on button "Resume" at bounding box center [765, 480] width 66 height 26
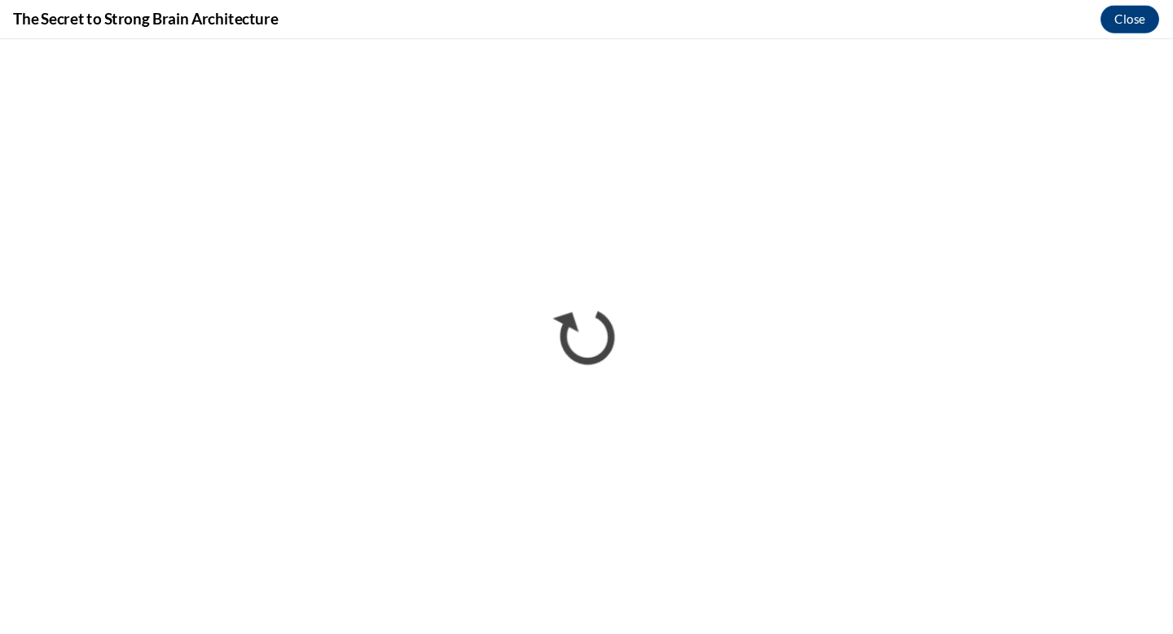
scroll to position [0, 0]
